Goal: Information Seeking & Learning: Learn about a topic

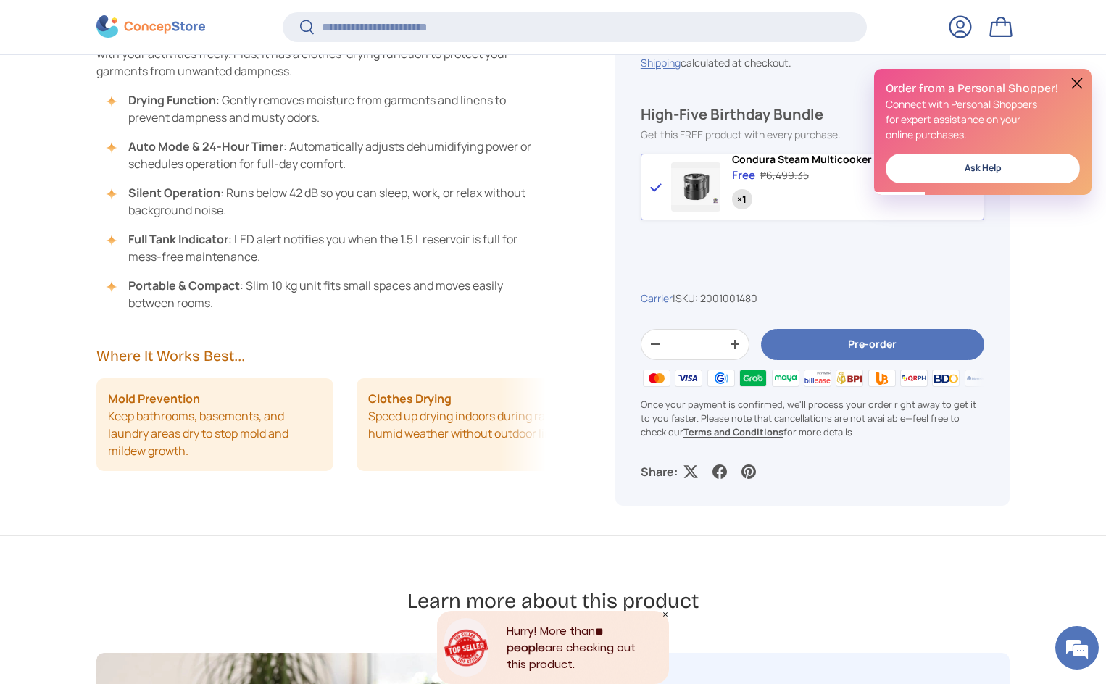
scroll to position [1155, 0]
click at [1081, 83] on button at bounding box center [1077, 83] width 17 height 17
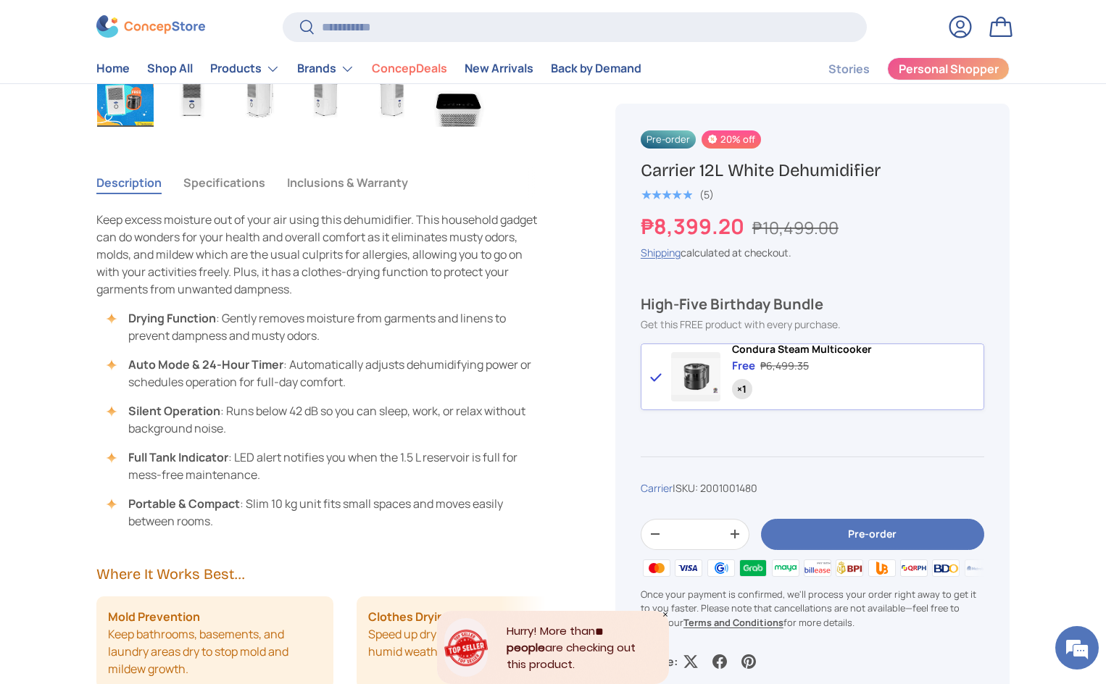
scroll to position [0, 0]
click at [694, 381] on span at bounding box center [695, 376] width 49 height 49
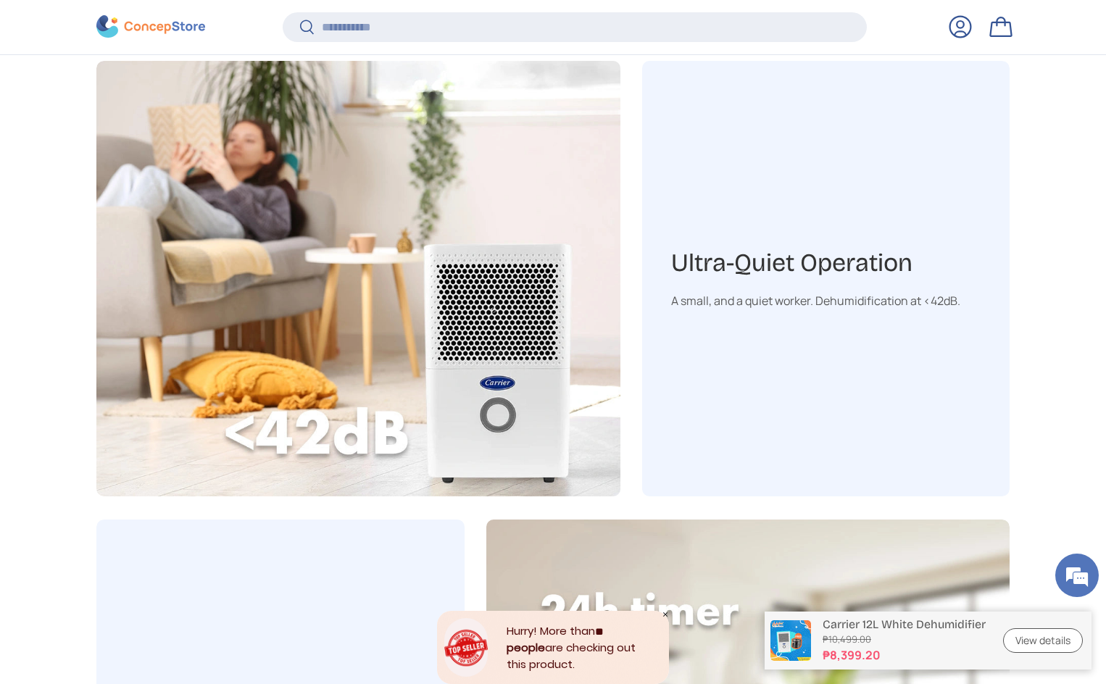
scroll to position [1746, 0]
click at [703, 307] on div "A small, and a quiet worker. Dehumidification at <42dB." at bounding box center [826, 299] width 310 height 17
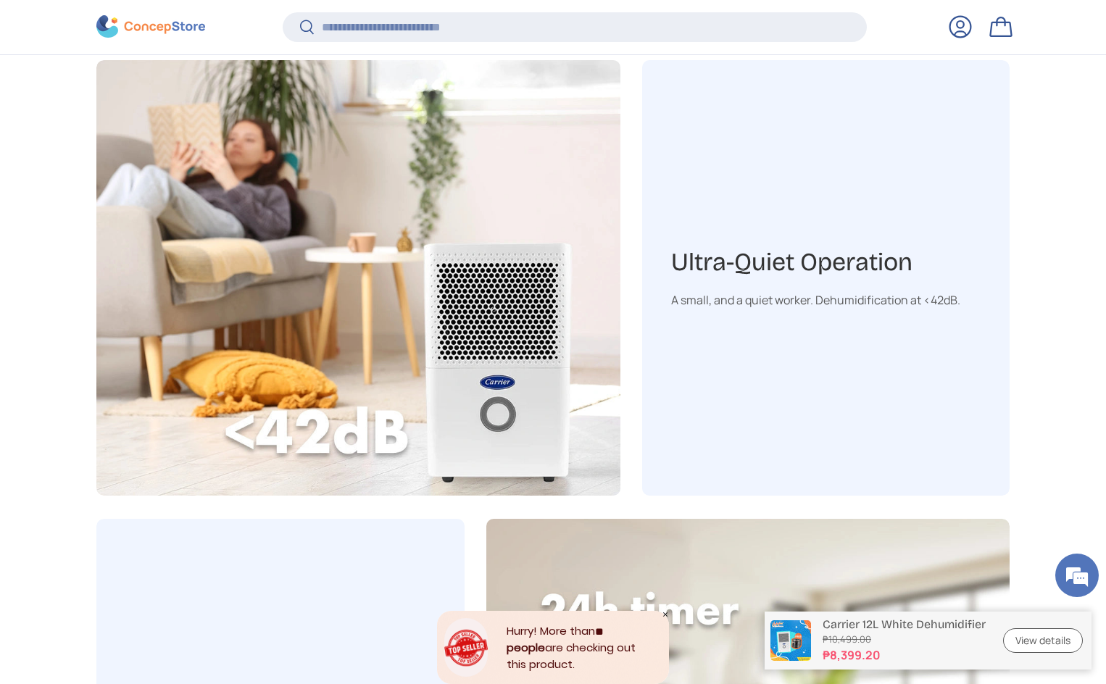
click at [703, 307] on div "A small, and a quiet worker. Dehumidification at <42dB." at bounding box center [826, 299] width 310 height 17
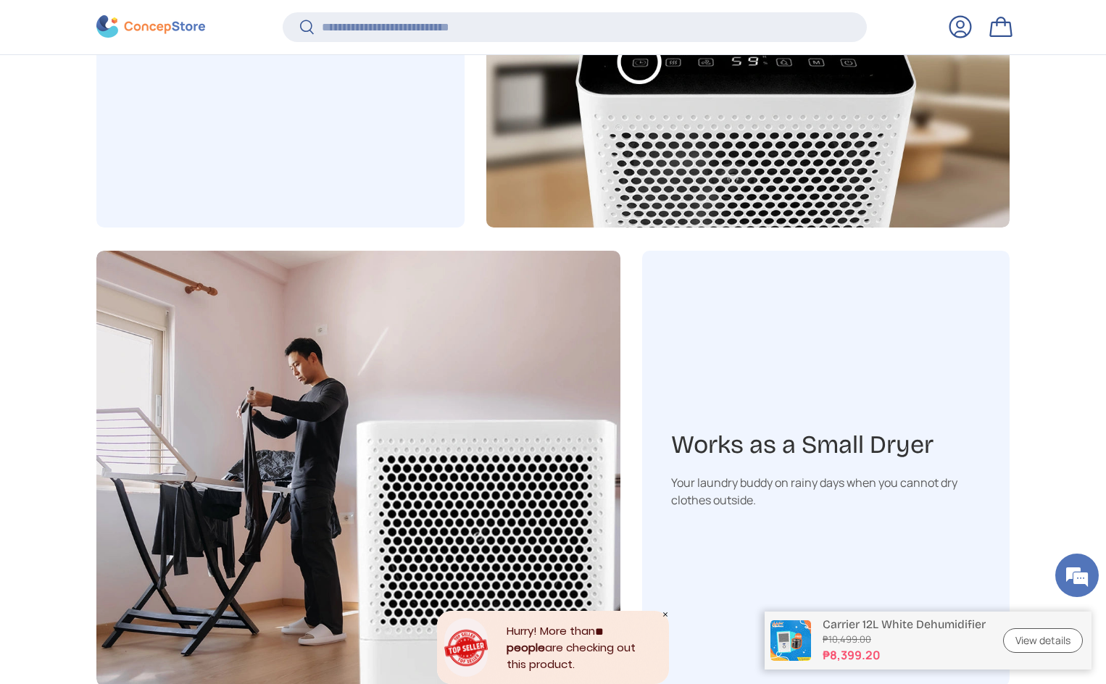
scroll to position [2474, 0]
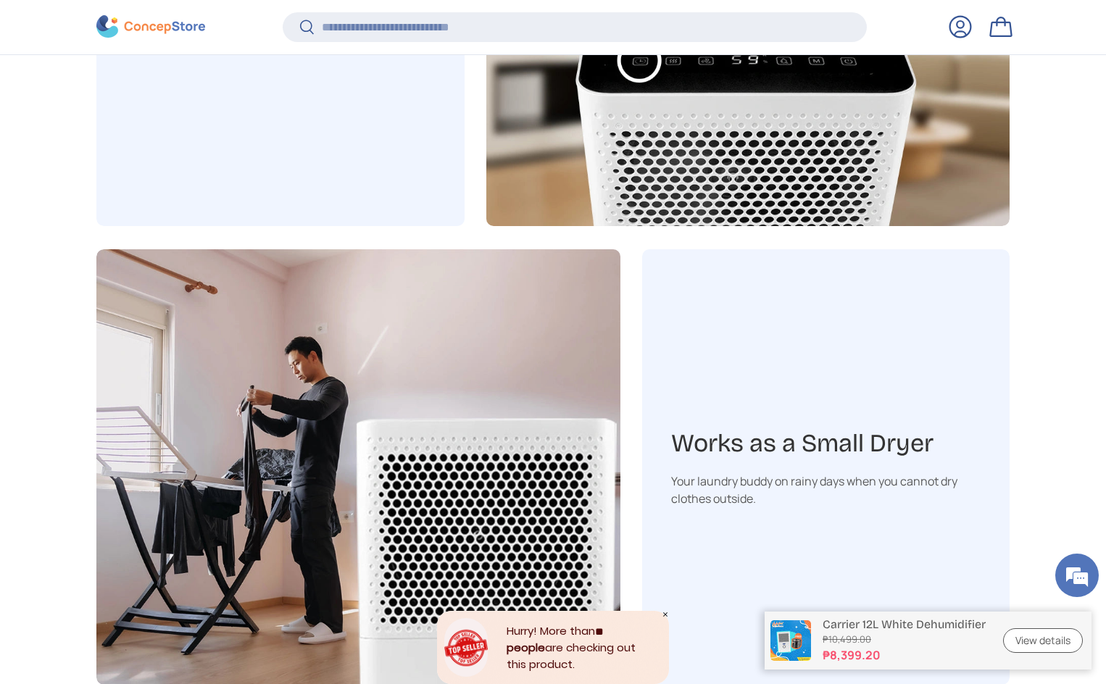
click at [744, 435] on h3 "Works as a Small Dryer" at bounding box center [826, 444] width 310 height 33
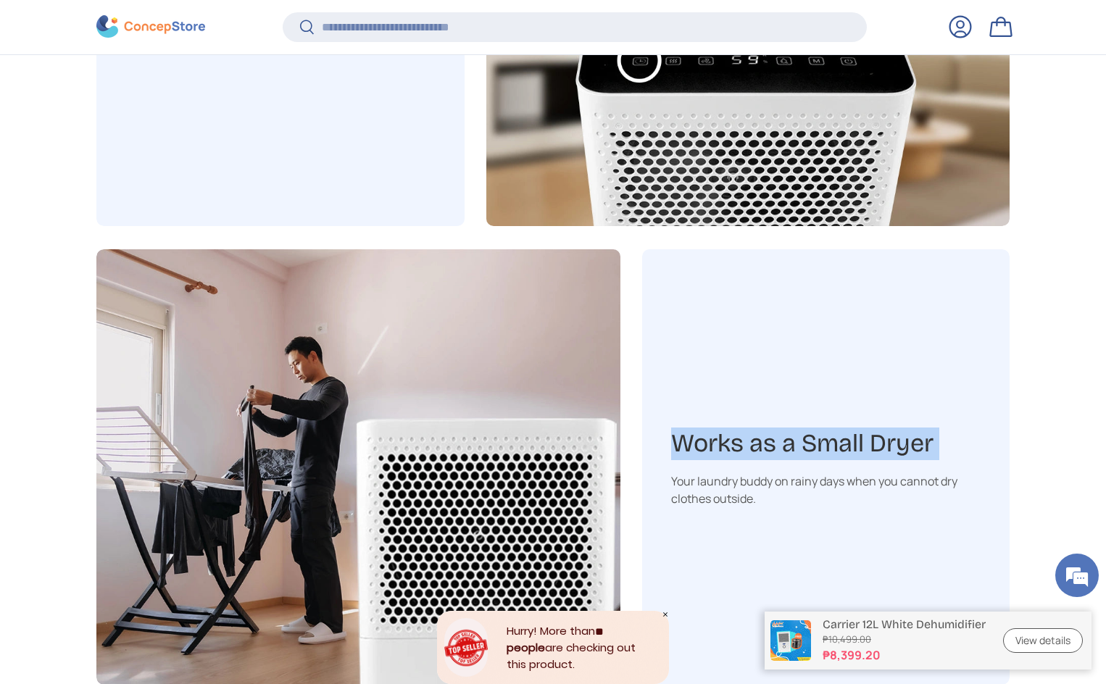
click at [744, 435] on h3 "Works as a Small Dryer" at bounding box center [826, 444] width 310 height 33
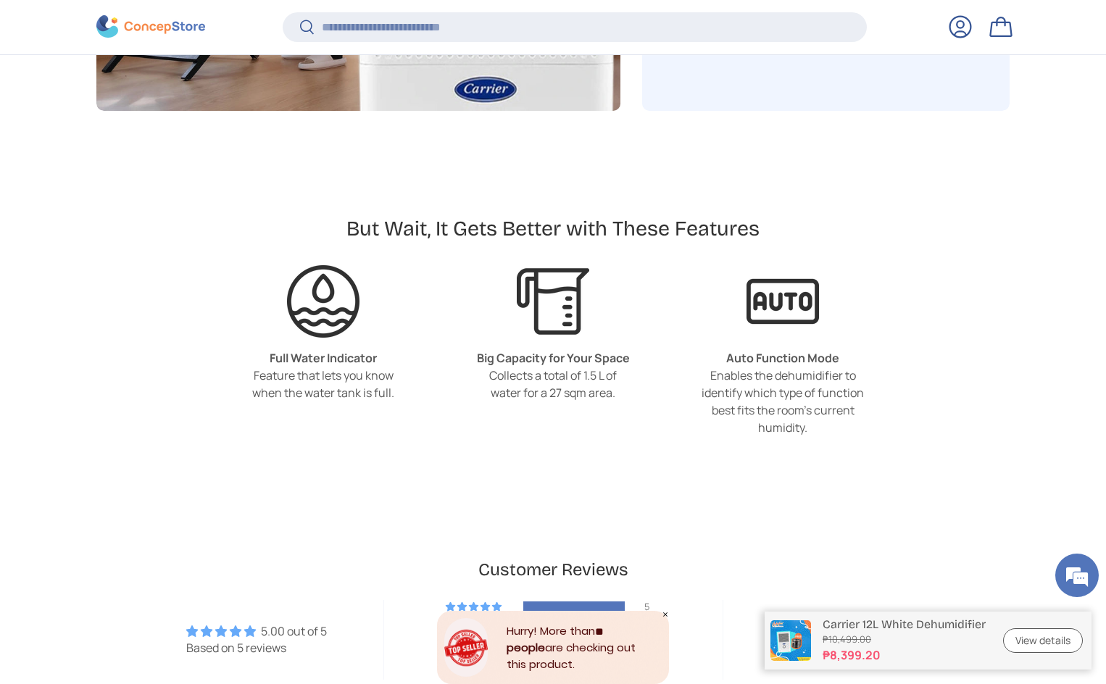
scroll to position [3049, 0]
click at [507, 226] on h2 "But Wait, It Gets Better with These Features" at bounding box center [553, 228] width 413 height 27
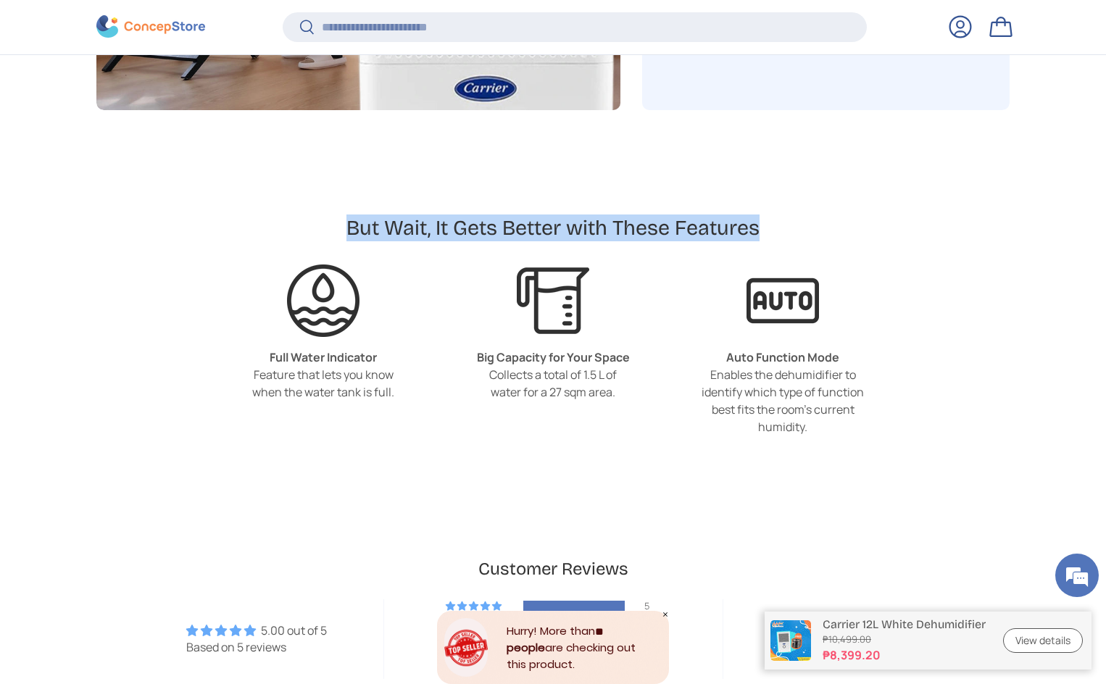
click at [507, 226] on h2 "But Wait, It Gets Better with These Features" at bounding box center [553, 228] width 413 height 27
click at [478, 231] on h2 "But Wait, It Gets Better with These Features" at bounding box center [553, 228] width 413 height 27
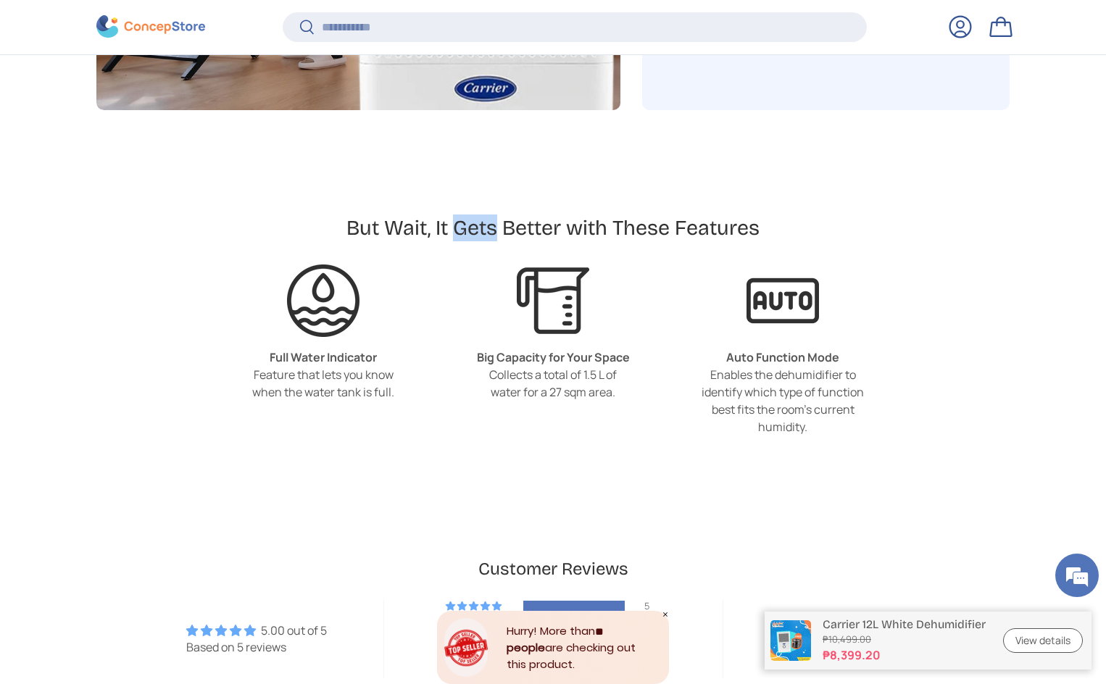
click at [478, 231] on h2 "But Wait, It Gets Better with These Features" at bounding box center [553, 228] width 413 height 27
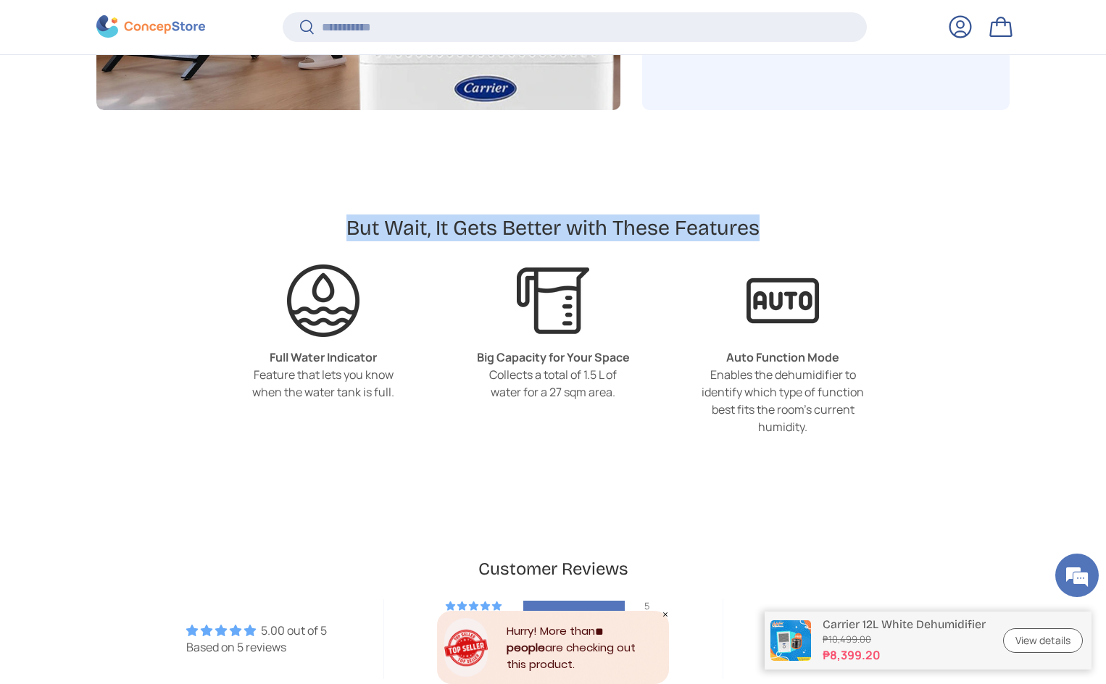
click at [478, 231] on h2 "But Wait, It Gets Better with These Features" at bounding box center [553, 228] width 413 height 27
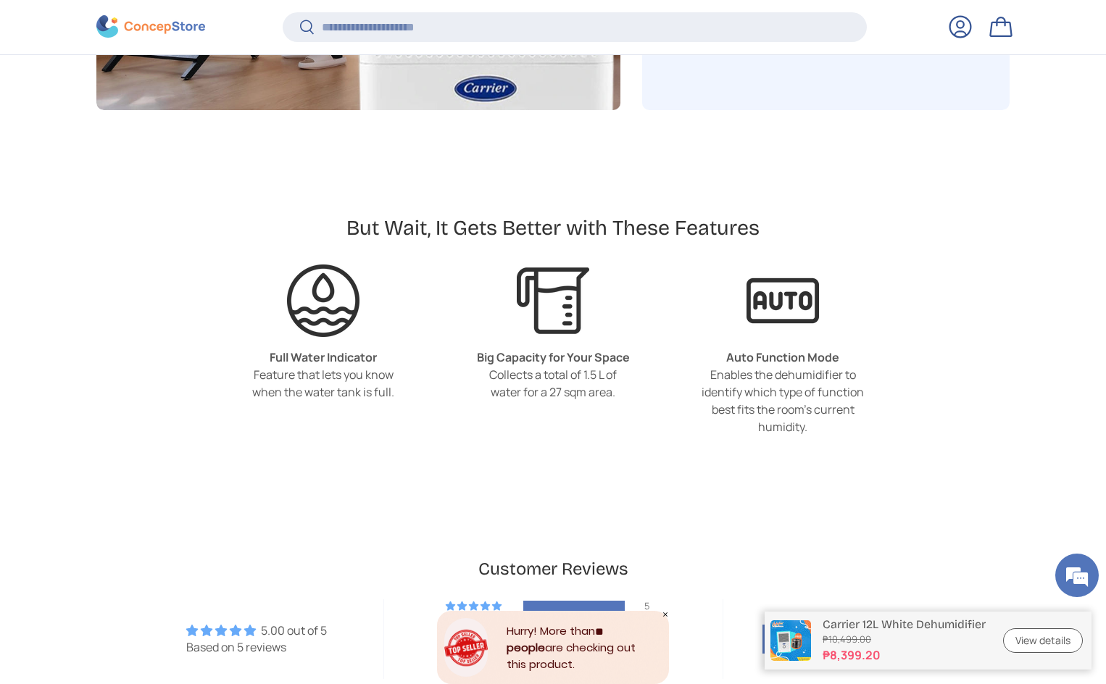
click at [320, 361] on strong "Full Water Indicator" at bounding box center [323, 357] width 107 height 16
click at [367, 382] on div "Feature that lets you know when the water tank is full." at bounding box center [323, 383] width 163 height 35
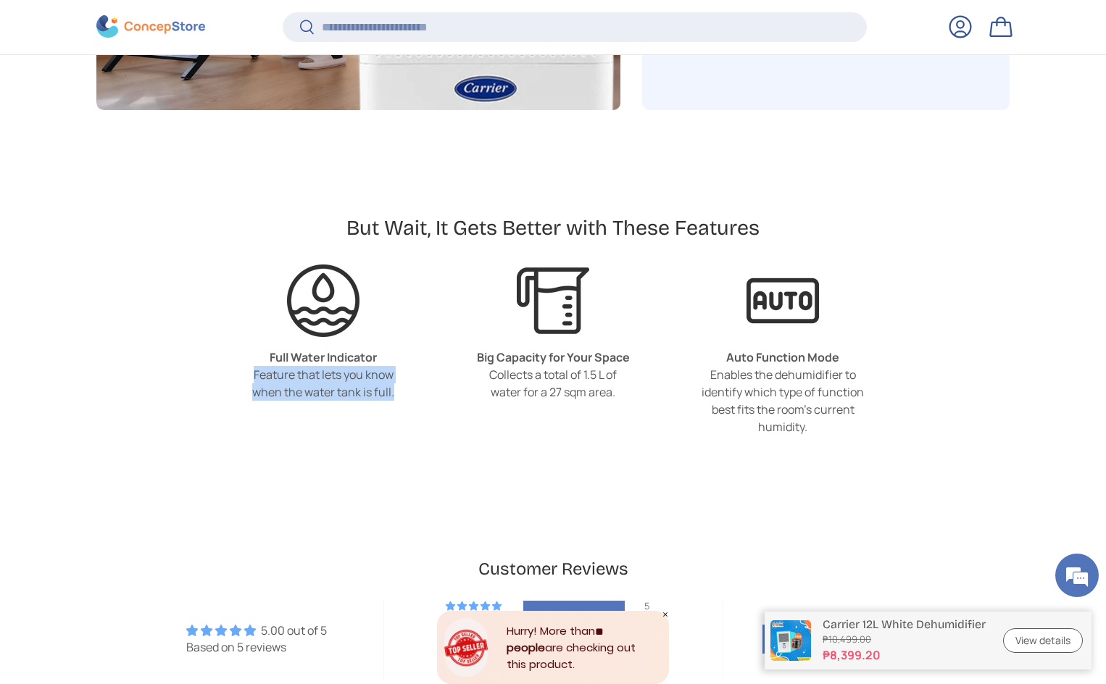
click at [367, 382] on div "Feature that lets you know when the water tank is full." at bounding box center [323, 383] width 163 height 35
click at [531, 350] on strong "Big Capacity for Your Space" at bounding box center [553, 357] width 153 height 16
click at [797, 371] on div "Enables the dehumidifier to identify which type of function best fits the room'…" at bounding box center [783, 401] width 163 height 70
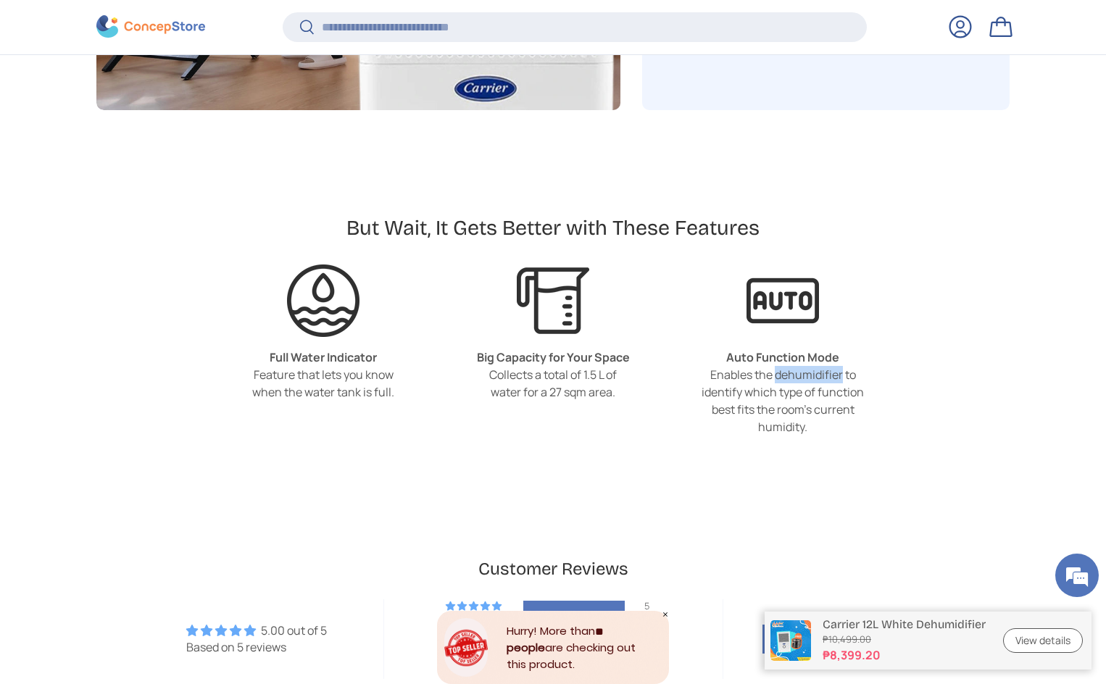
click at [797, 371] on div "Enables the dehumidifier to identify which type of function best fits the room'…" at bounding box center [783, 401] width 163 height 70
click at [747, 390] on div "Enables the dehumidifier to identify which type of function best fits the room'…" at bounding box center [783, 401] width 163 height 70
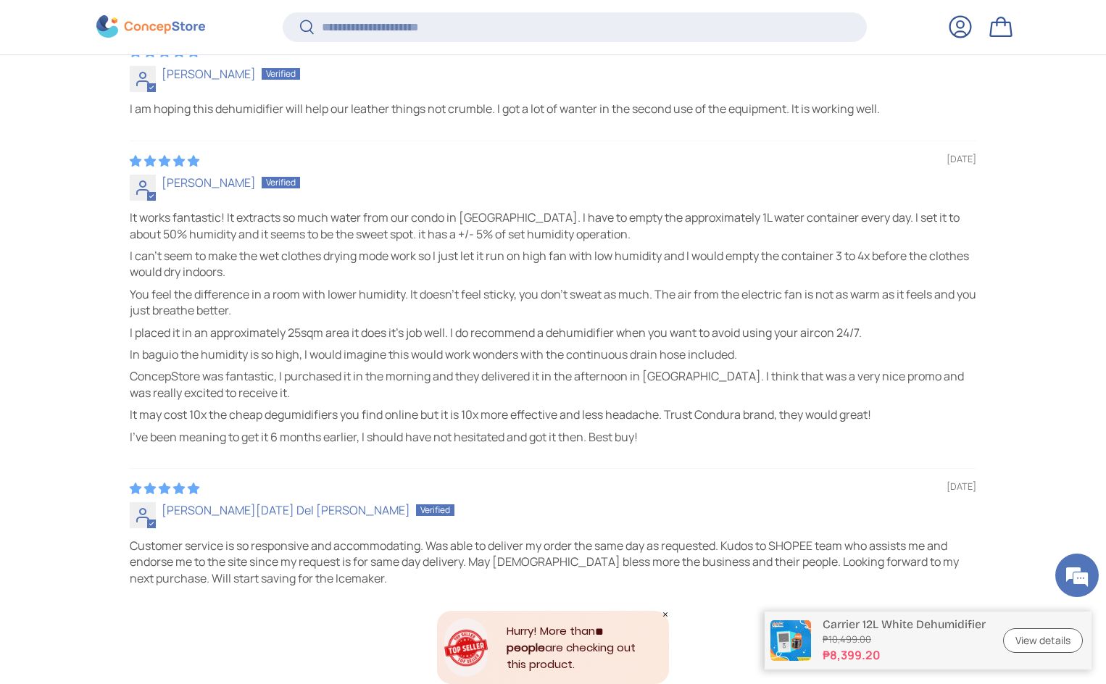
scroll to position [3488, 5927]
click at [498, 220] on p "It works fantastic! It extracts so much water from our condo in [GEOGRAPHIC_DAT…" at bounding box center [553, 225] width 847 height 33
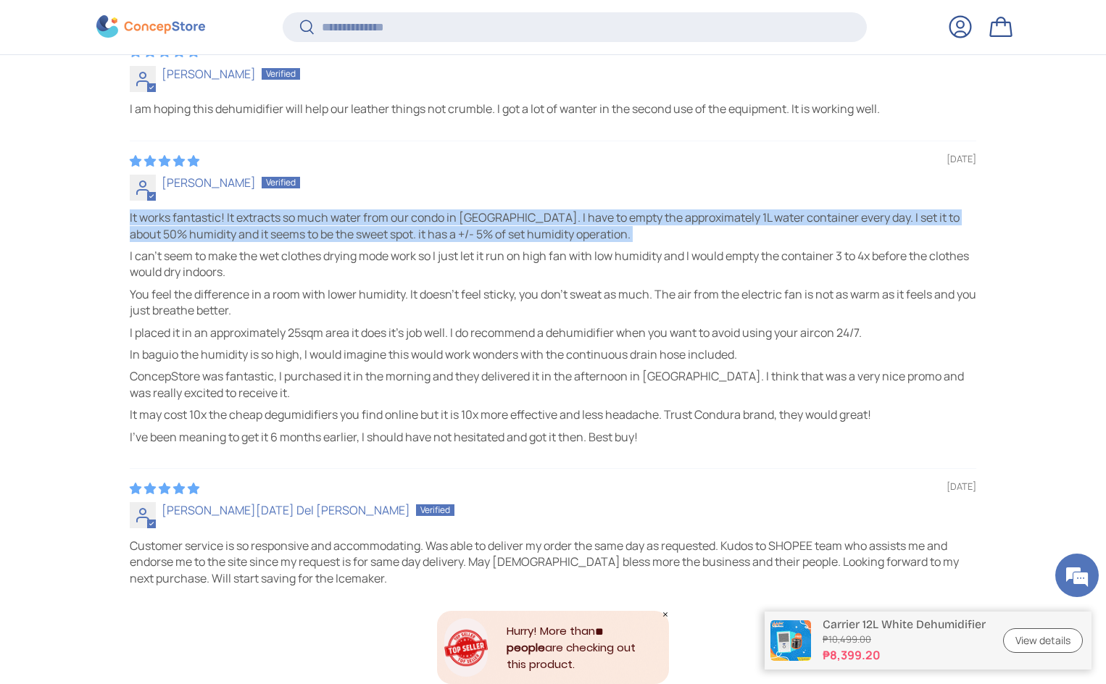
click at [498, 220] on p "It works fantastic! It extracts so much water from our condo in [GEOGRAPHIC_DAT…" at bounding box center [553, 225] width 847 height 33
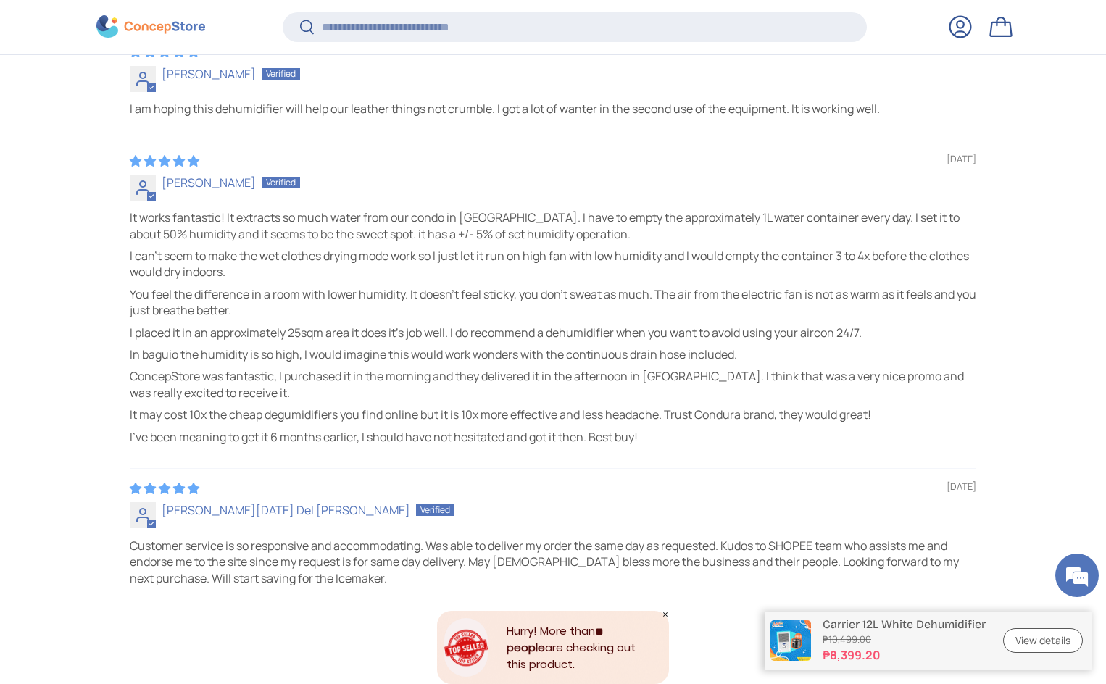
click at [394, 244] on div "It works fantastic! It extracts so much water from our condo in [GEOGRAPHIC_DAT…" at bounding box center [553, 327] width 847 height 236
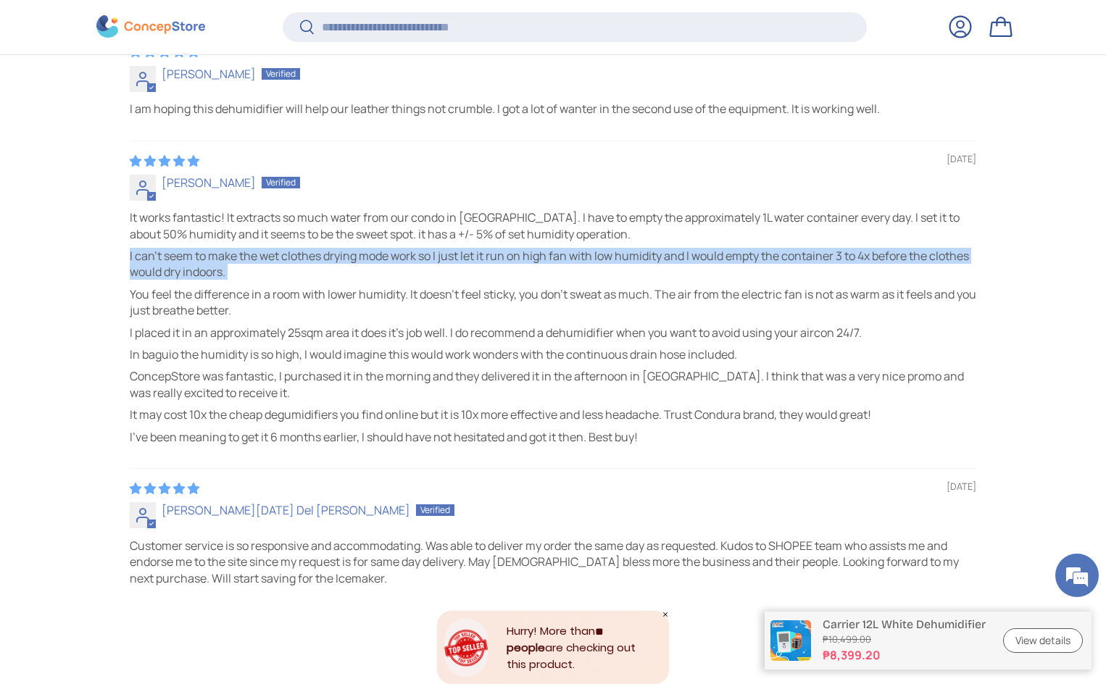
click at [394, 244] on div "It works fantastic! It extracts so much water from our condo in [GEOGRAPHIC_DAT…" at bounding box center [553, 327] width 847 height 236
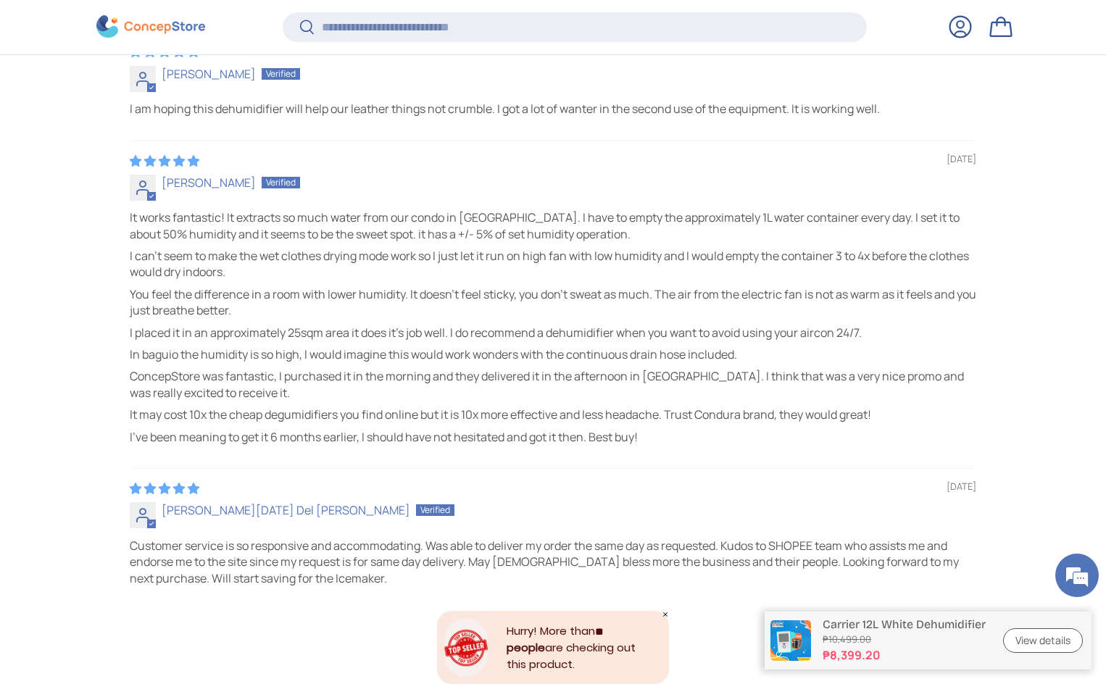
click at [401, 235] on p "It works fantastic! It extracts so much water from our condo in [GEOGRAPHIC_DAT…" at bounding box center [553, 225] width 847 height 33
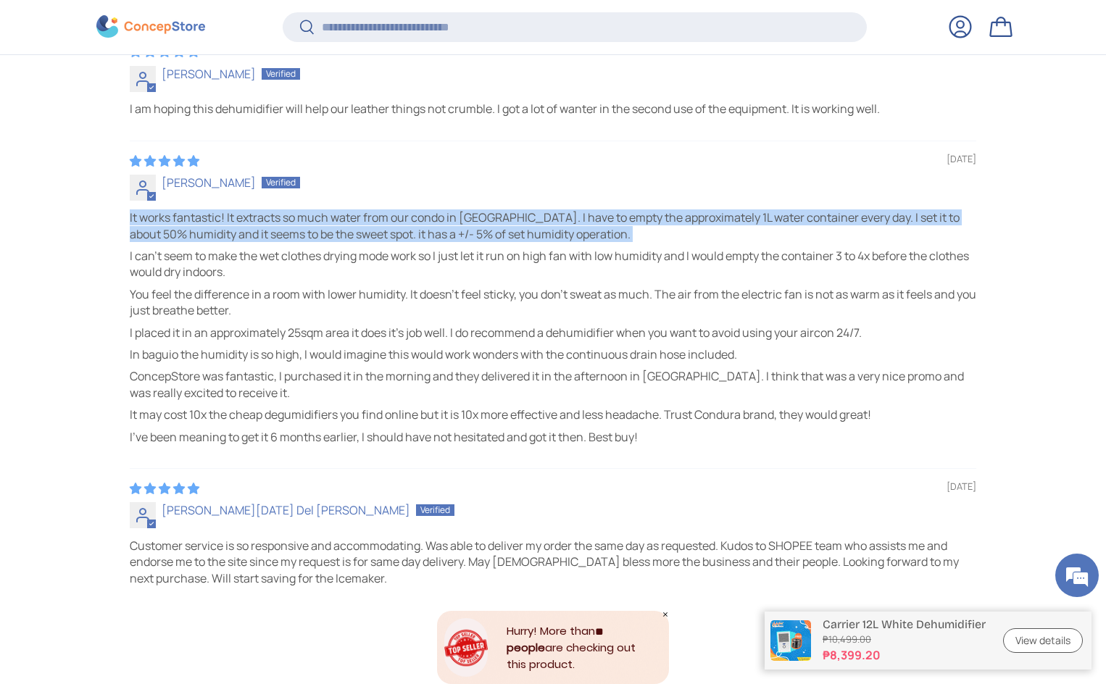
click at [401, 235] on p "It works fantastic! It extracts so much water from our condo in [GEOGRAPHIC_DAT…" at bounding box center [553, 225] width 847 height 33
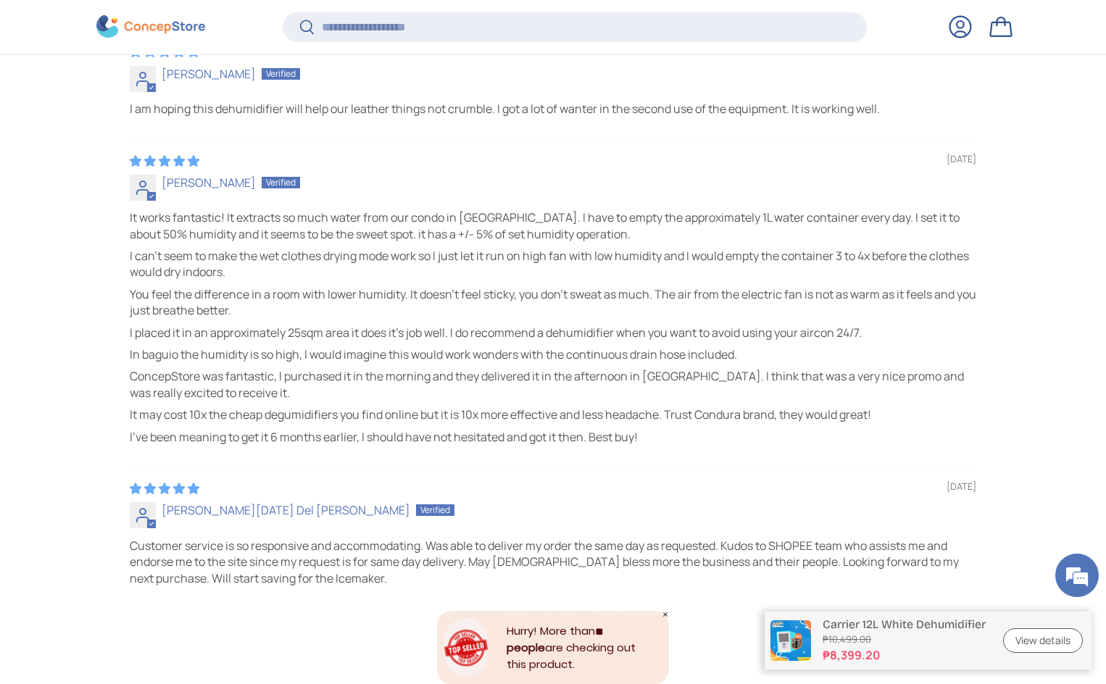
click at [294, 257] on p "I can't seem to make the wet clothes drying mode work so I just let it run on h…" at bounding box center [553, 264] width 847 height 33
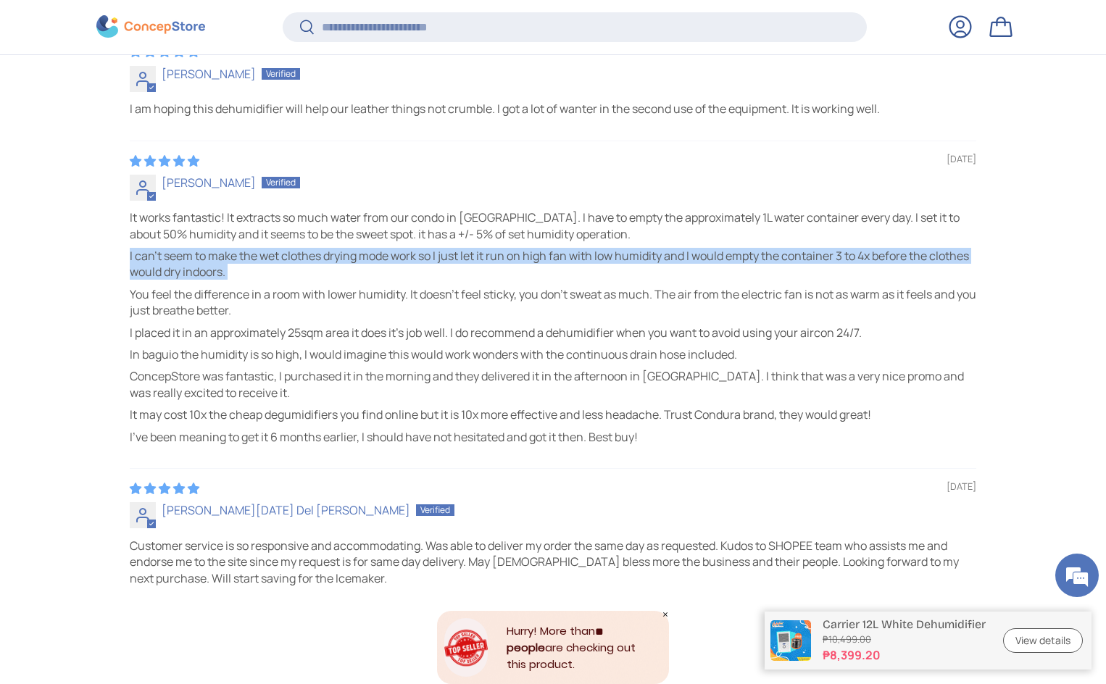
click at [294, 257] on p "I can't seem to make the wet clothes drying mode work so I just let it run on h…" at bounding box center [553, 264] width 847 height 33
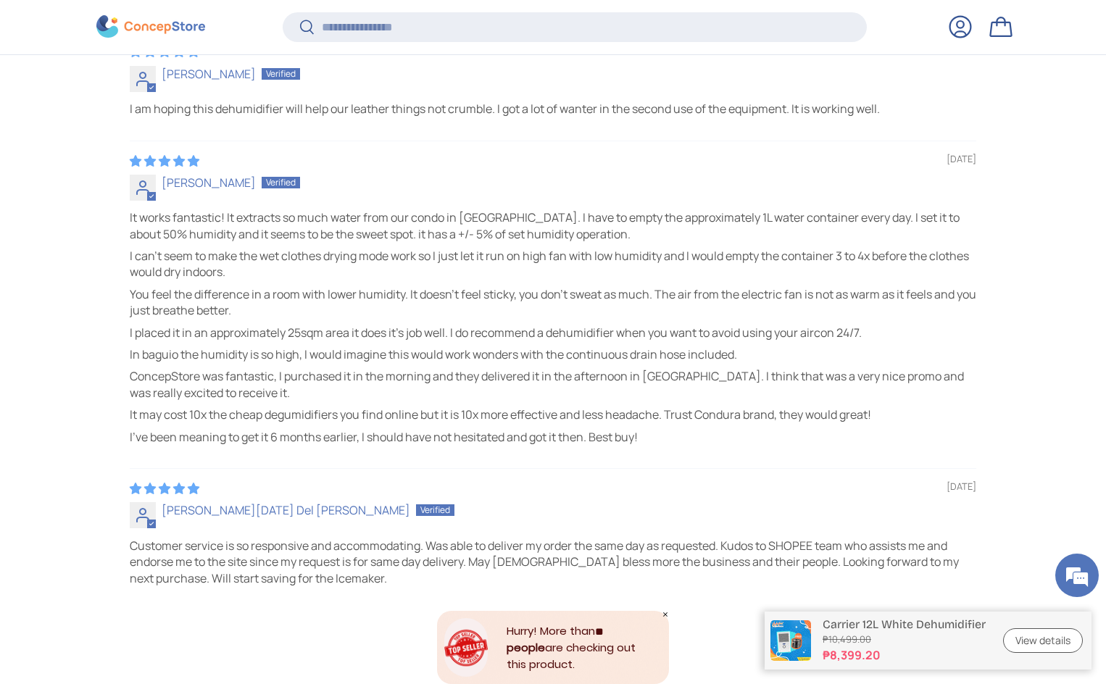
click at [193, 294] on p "You feel the difference in a room with lower humidity. It doesn't feel sticky, …" at bounding box center [553, 302] width 847 height 33
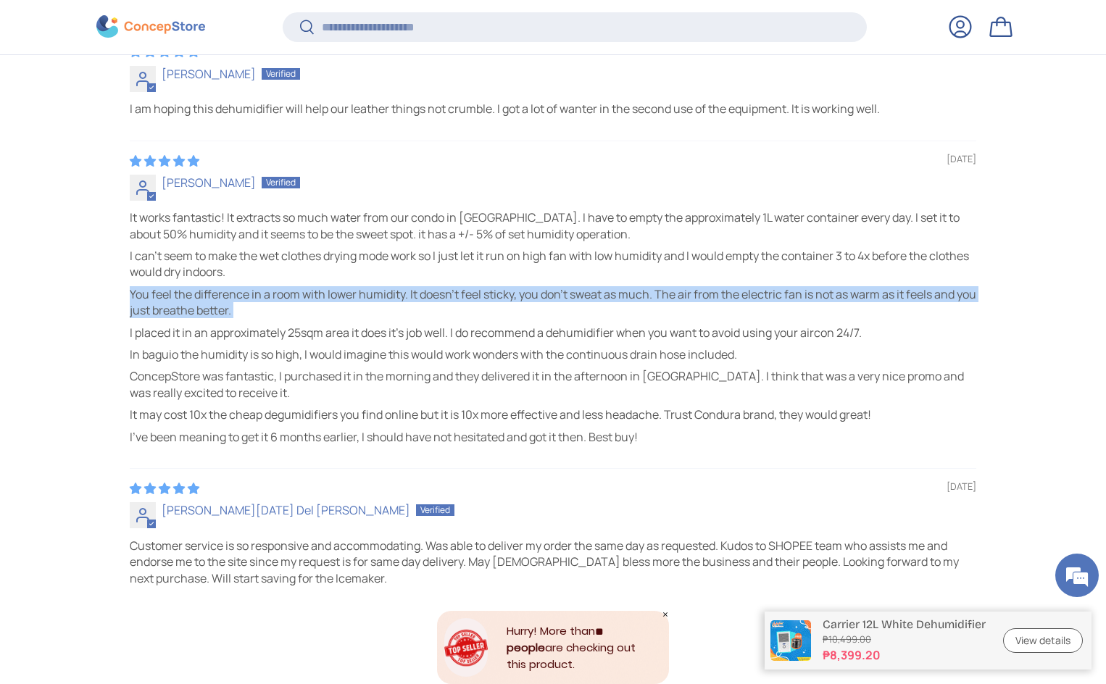
click at [193, 294] on p "You feel the difference in a room with lower humidity. It doesn't feel sticky, …" at bounding box center [553, 302] width 847 height 33
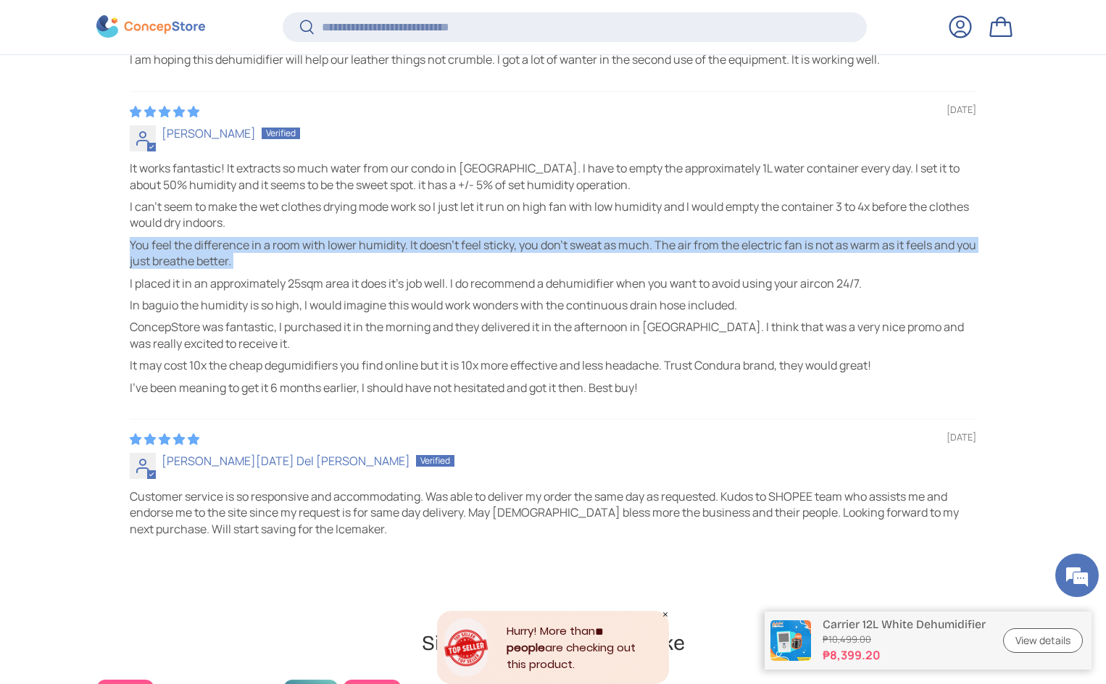
scroll to position [4022, 0]
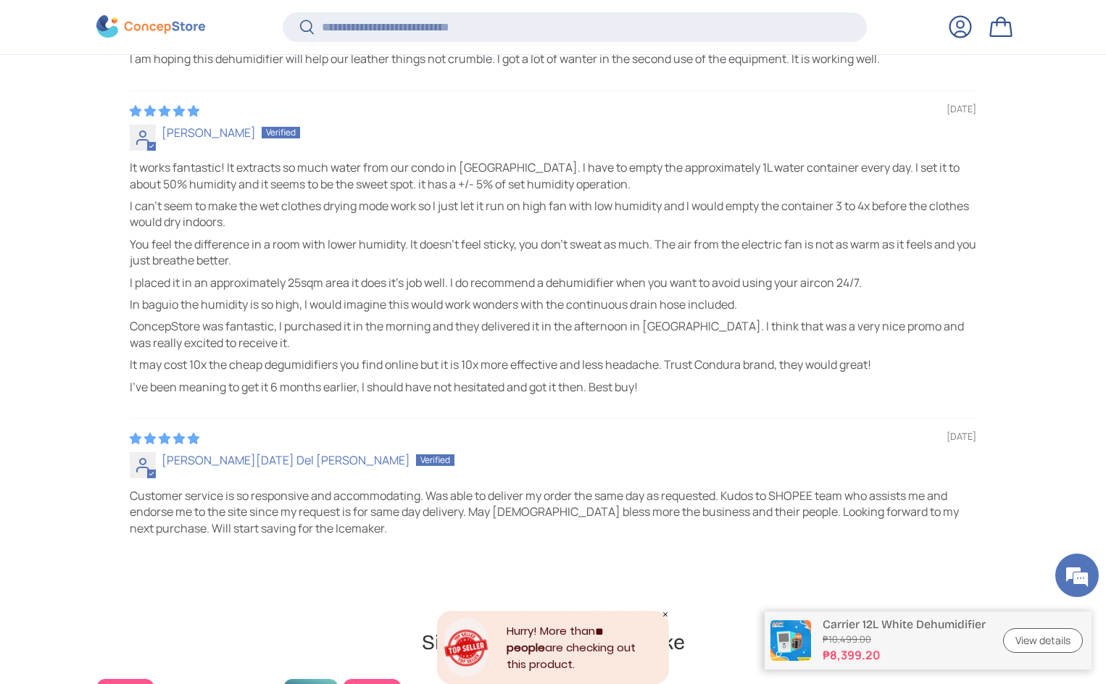
click at [311, 291] on p "I placed it in an approximately 25sqm area it does it's job well. I do recommen…" at bounding box center [553, 283] width 847 height 16
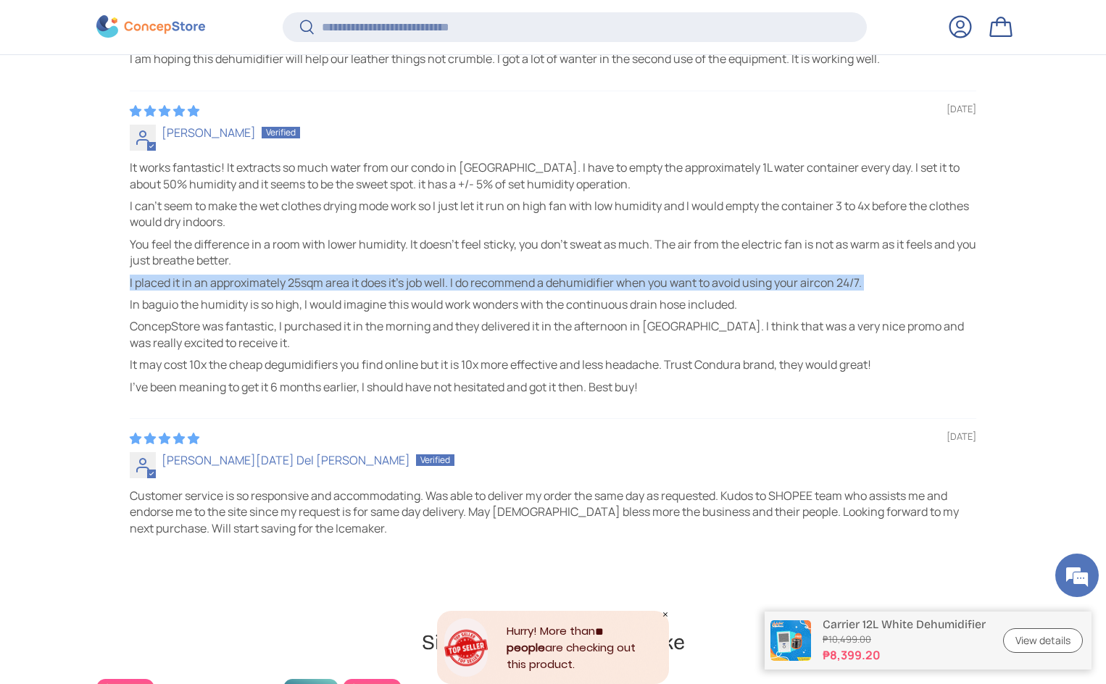
click at [311, 291] on p "I placed it in an approximately 25sqm area it does it's job well. I do recommen…" at bounding box center [553, 283] width 847 height 16
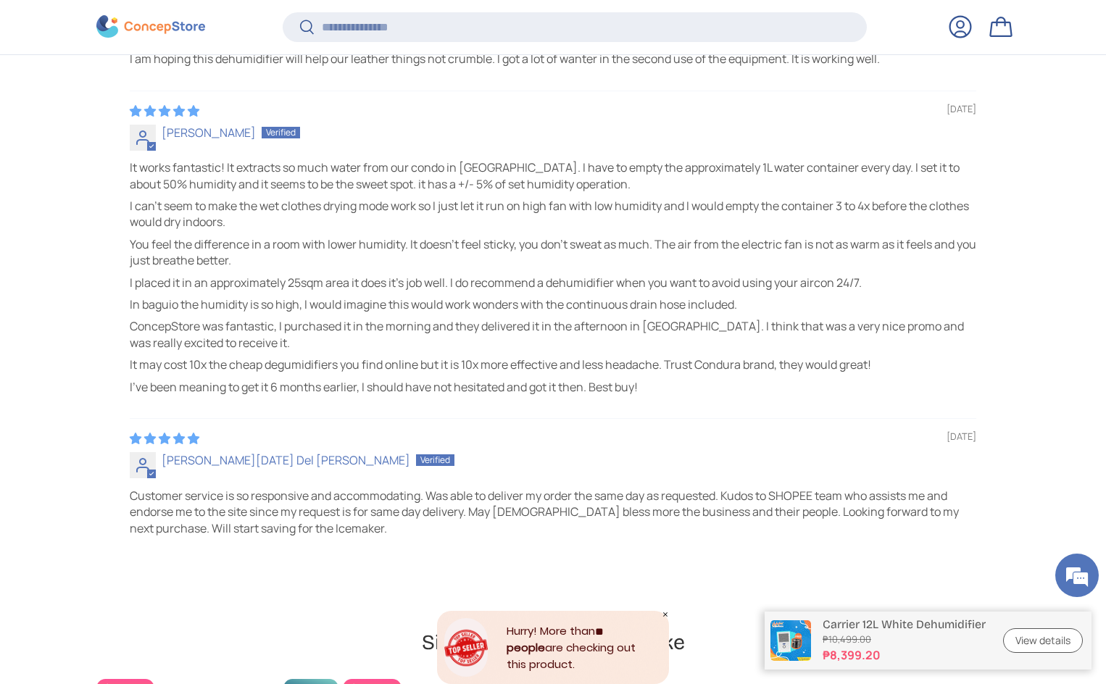
click at [404, 312] on p "In baguio the humidity is so high, I would imagine this would work wonders with…" at bounding box center [553, 304] width 847 height 16
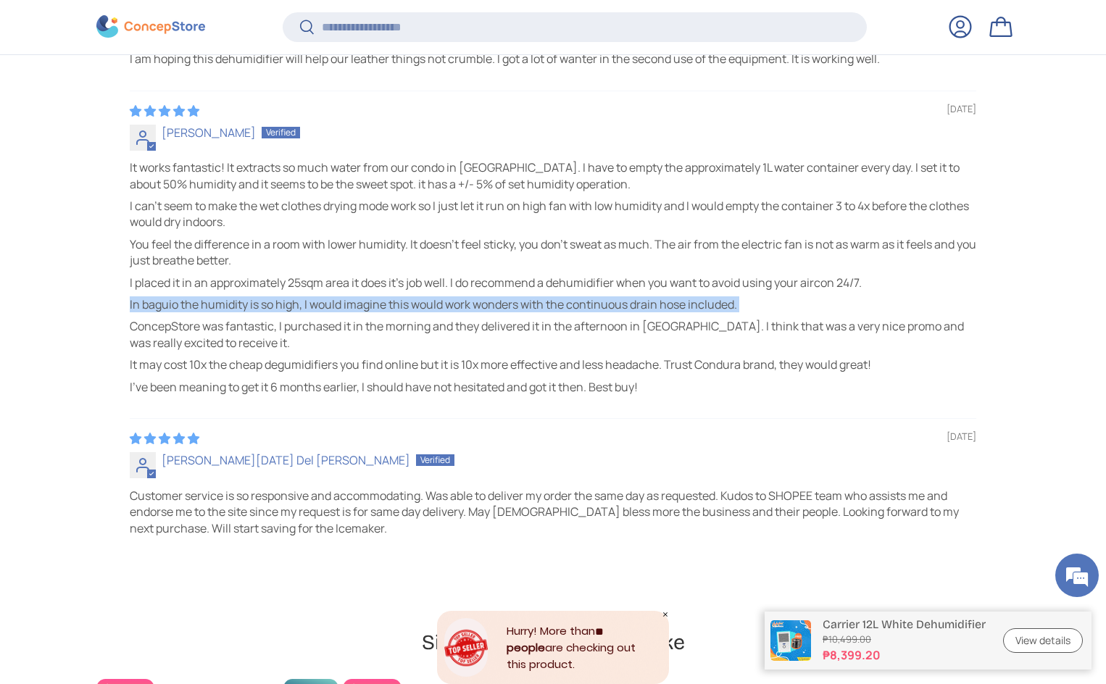
click at [404, 312] on p "In baguio the humidity is so high, I would imagine this would work wonders with…" at bounding box center [553, 304] width 847 height 16
click at [310, 309] on p "In baguio the humidity is so high, I would imagine this would work wonders with…" at bounding box center [553, 304] width 847 height 16
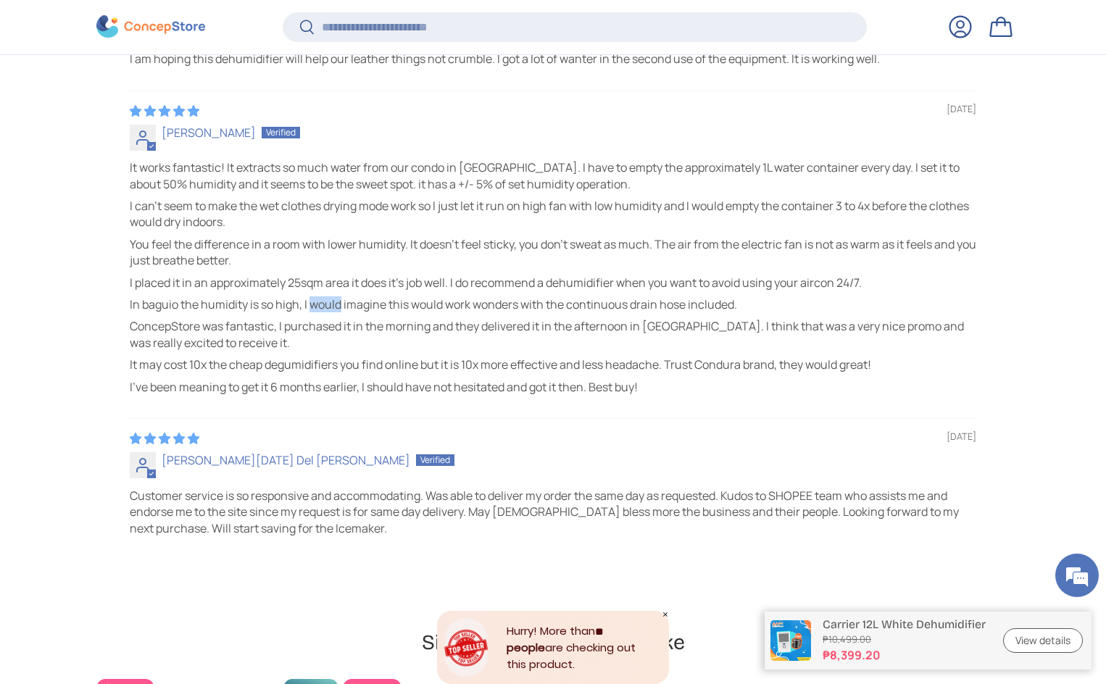
click at [310, 309] on p "In baguio the humidity is so high, I would imagine this would work wonders with…" at bounding box center [553, 304] width 847 height 16
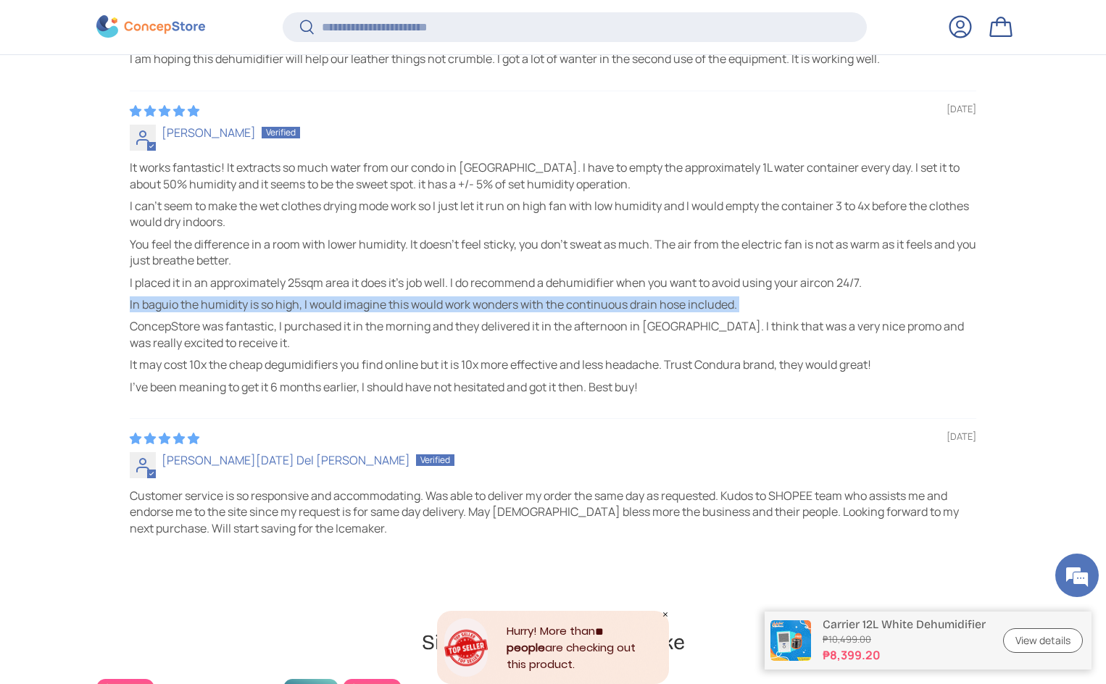
click at [310, 309] on p "In baguio the humidity is so high, I would imagine this would work wonders with…" at bounding box center [553, 304] width 847 height 16
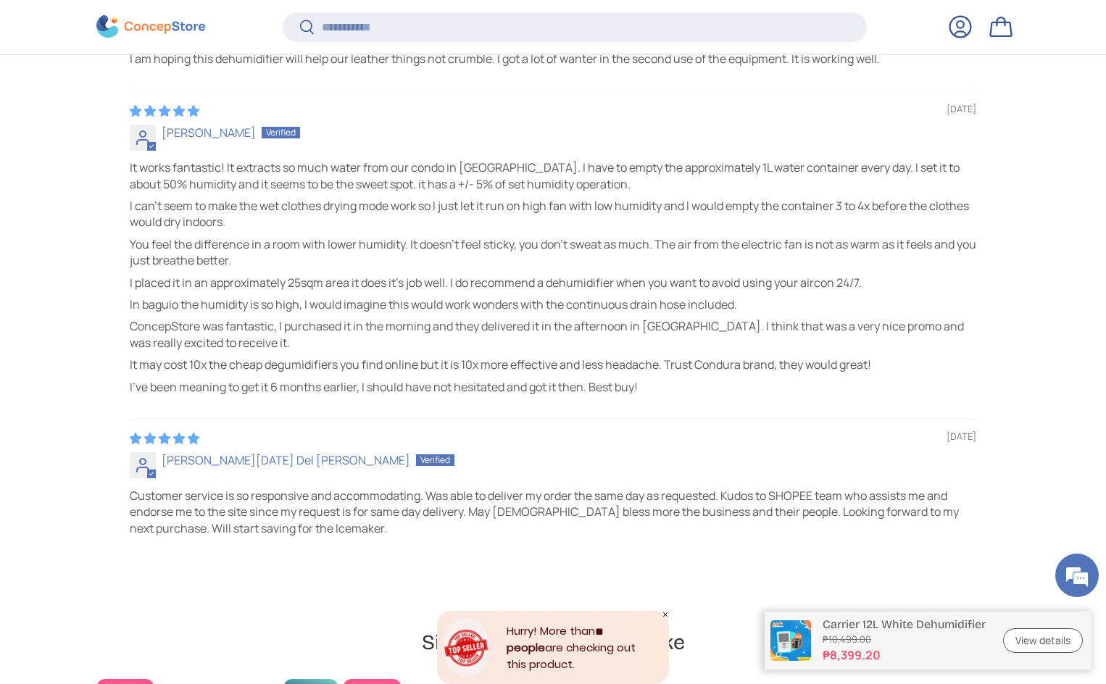
click at [289, 320] on p "ConcepStore was fantastic, I purchased it in the morning and they delivered it …" at bounding box center [553, 334] width 847 height 33
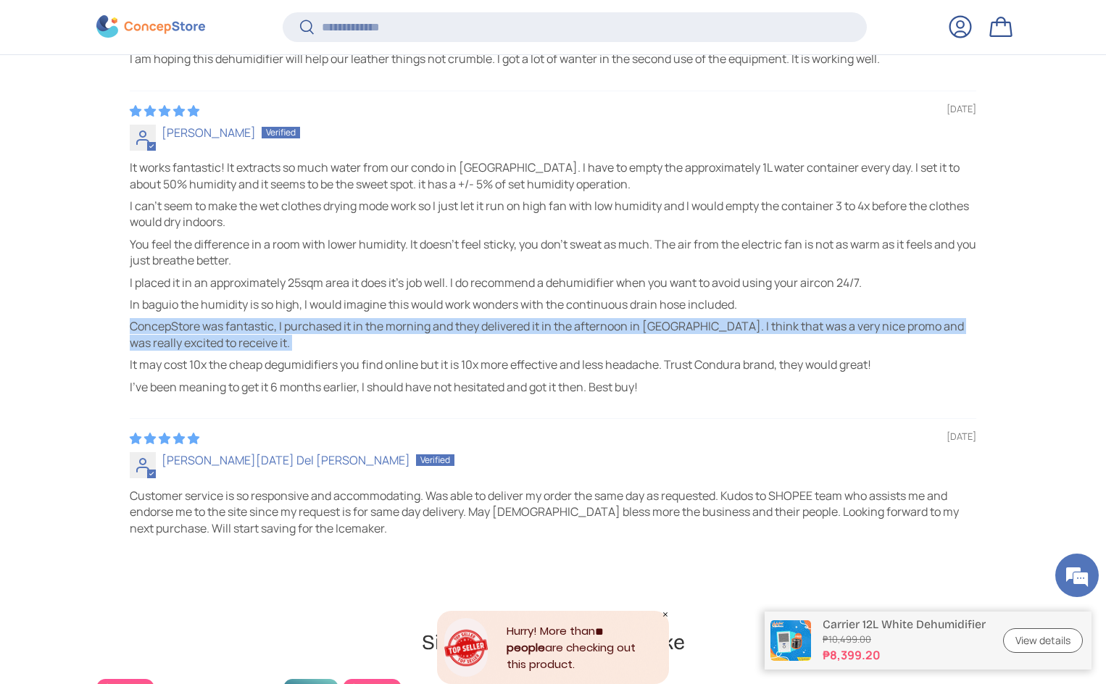
click at [289, 320] on p "ConcepStore was fantastic, I purchased it in the morning and they delivered it …" at bounding box center [553, 334] width 847 height 33
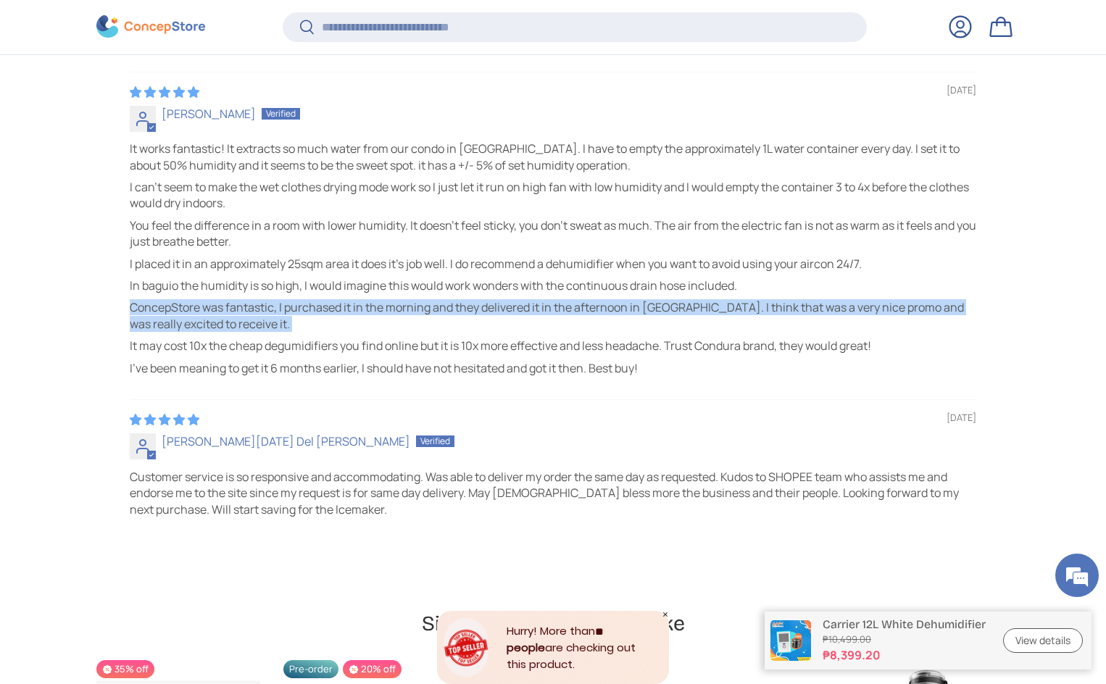
scroll to position [4047, 0]
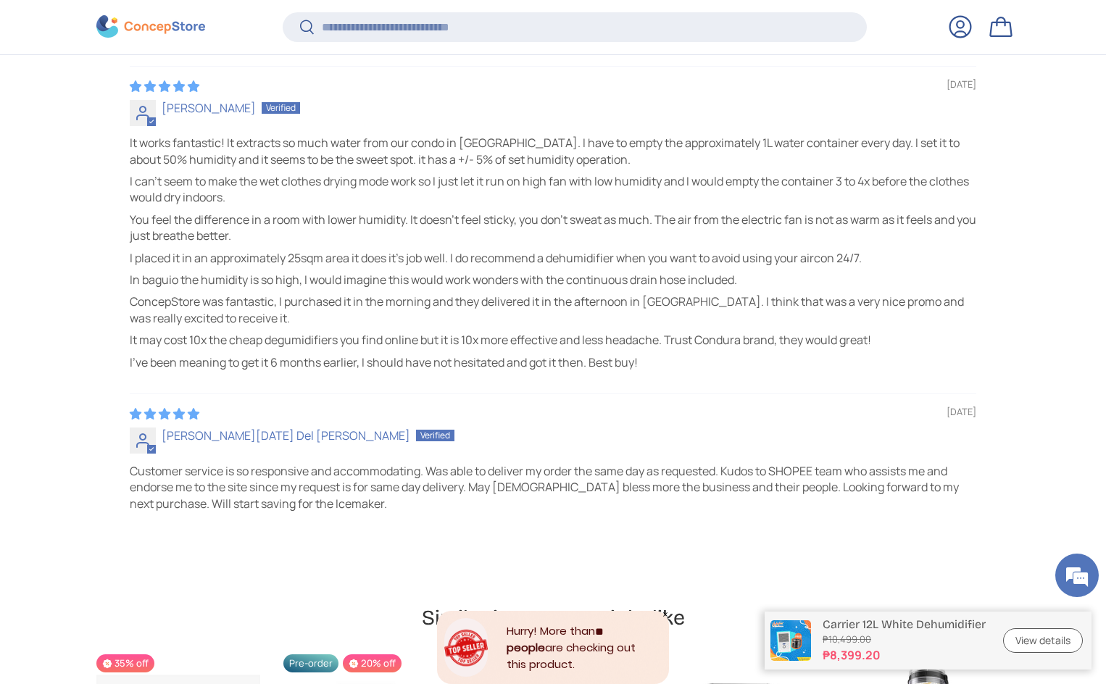
click at [443, 347] on p "It may cost 10x the cheap degumidifiers you find online but it is 10x more effe…" at bounding box center [553, 340] width 847 height 16
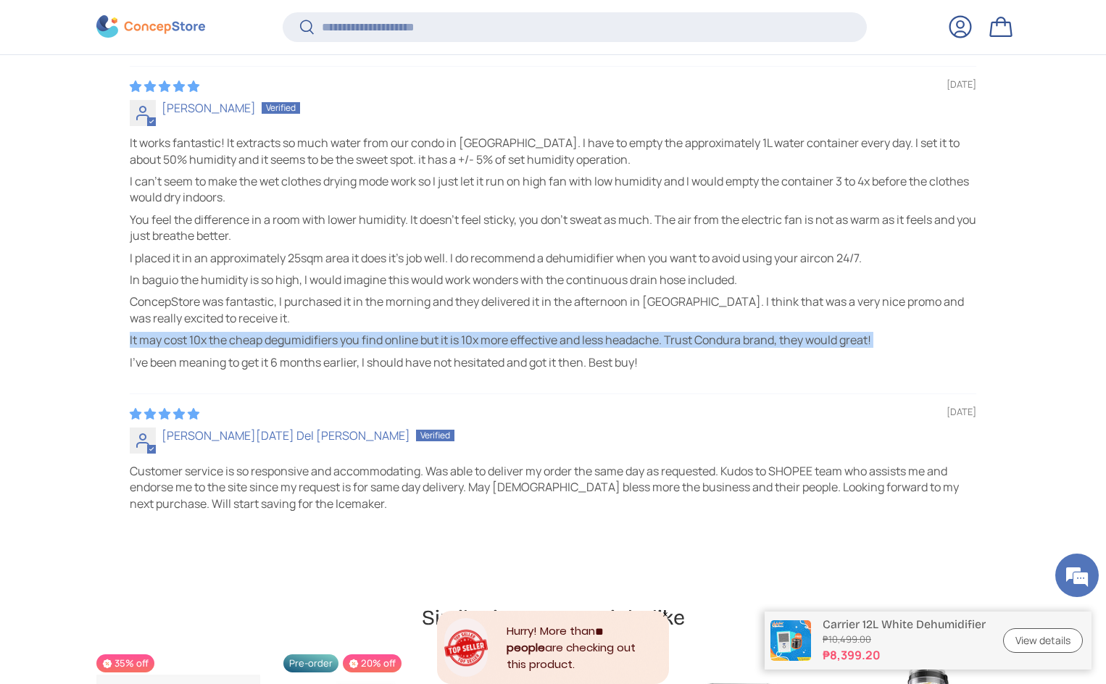
click at [443, 347] on p "It may cost 10x the cheap degumidifiers you find online but it is 10x more effe…" at bounding box center [553, 340] width 847 height 16
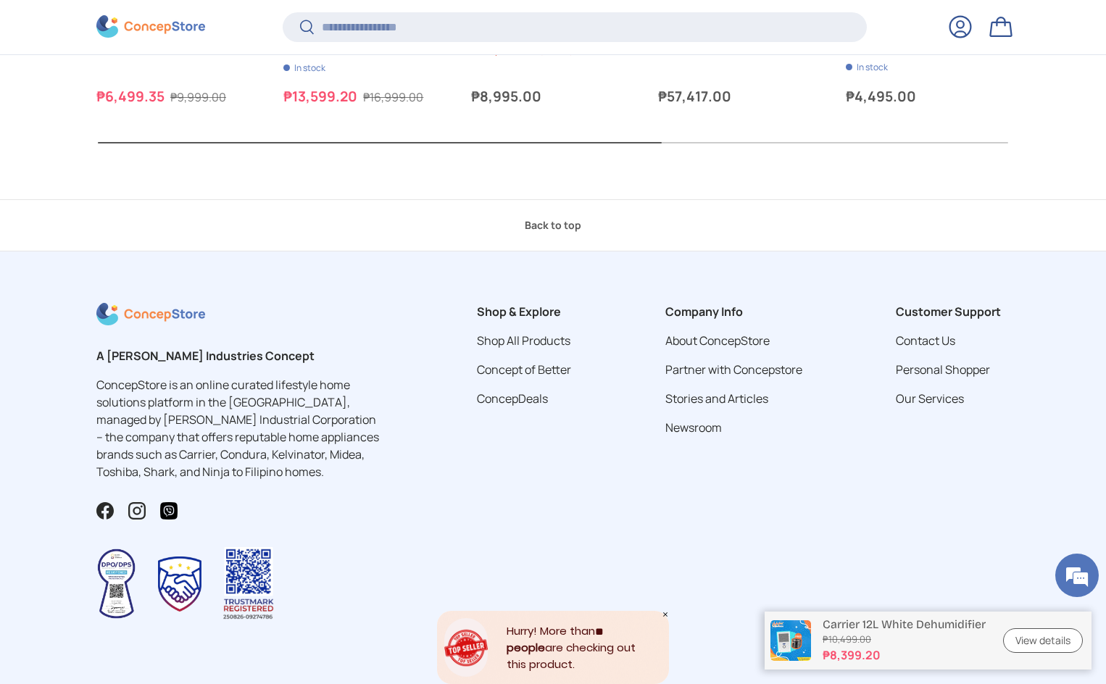
scroll to position [4974, 0]
